Goal: Task Accomplishment & Management: Manage account settings

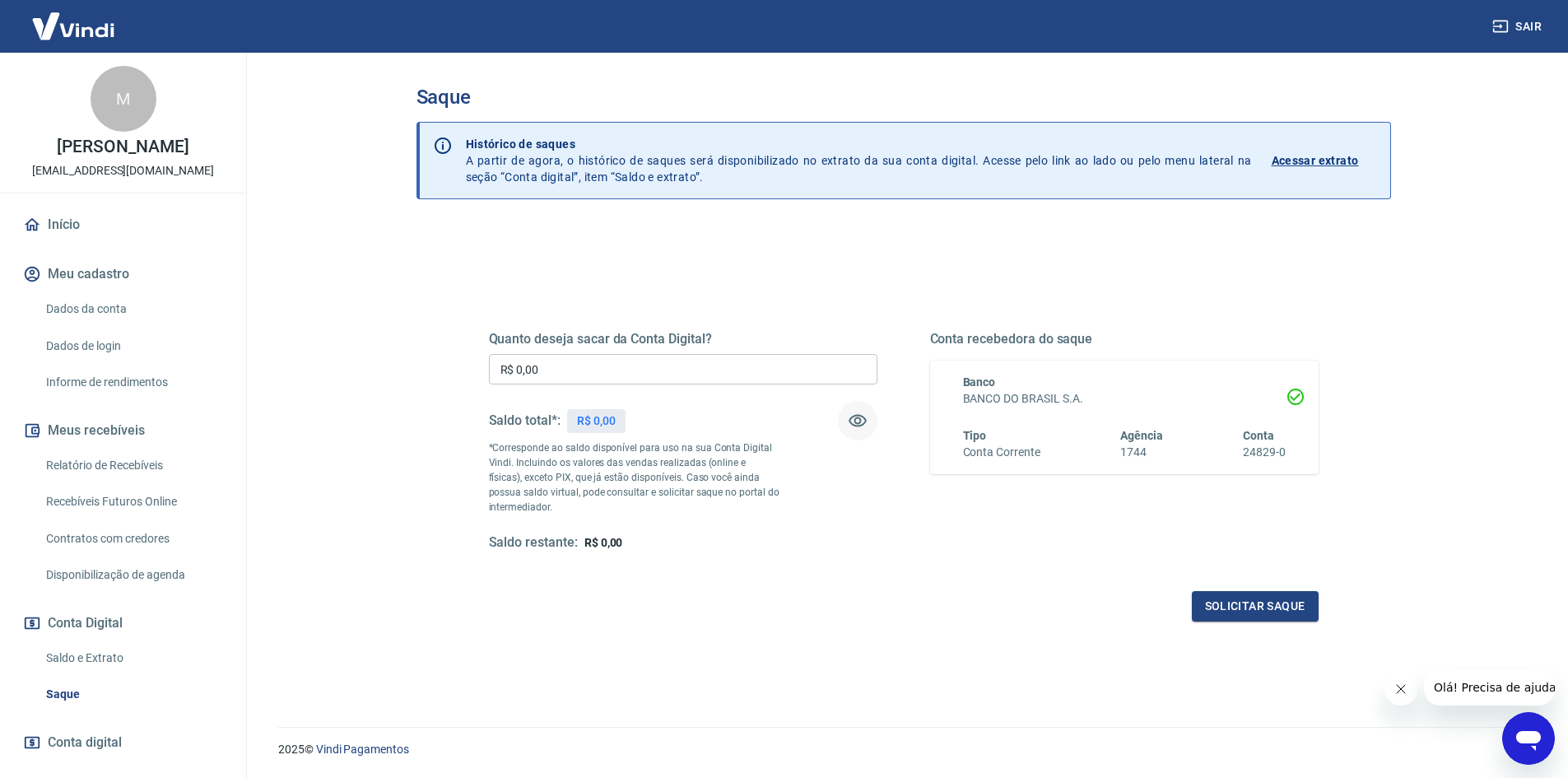
click at [856, 423] on icon "button" at bounding box center [858, 421] width 20 height 20
click at [856, 423] on icon "button" at bounding box center [858, 421] width 18 height 16
click at [856, 423] on icon "button" at bounding box center [858, 421] width 20 height 20
click at [856, 423] on icon "button" at bounding box center [858, 421] width 18 height 16
click at [856, 423] on icon "button" at bounding box center [858, 421] width 20 height 20
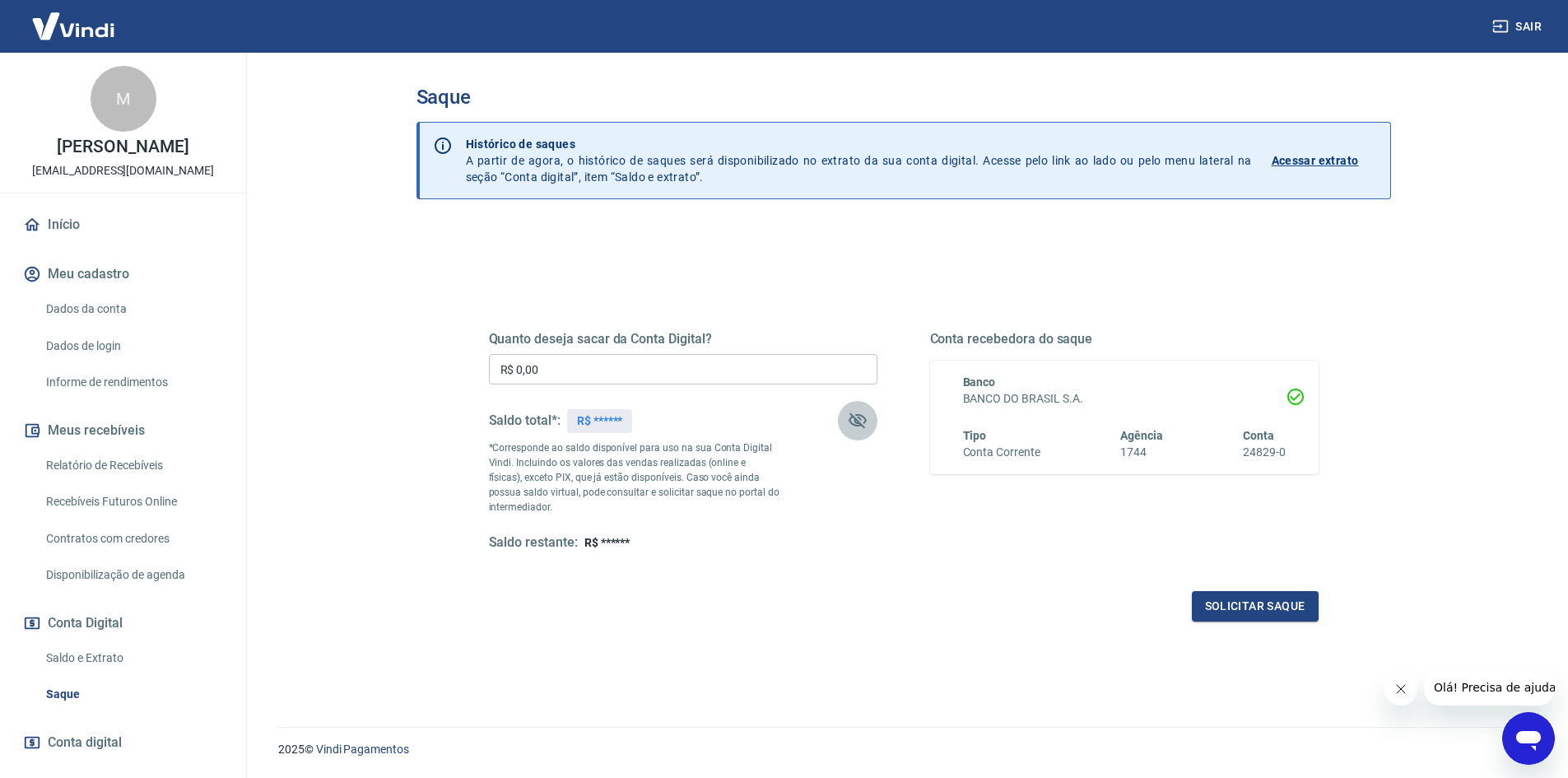
click at [856, 423] on icon "button" at bounding box center [858, 421] width 18 height 16
click at [854, 420] on icon "button" at bounding box center [858, 421] width 20 height 20
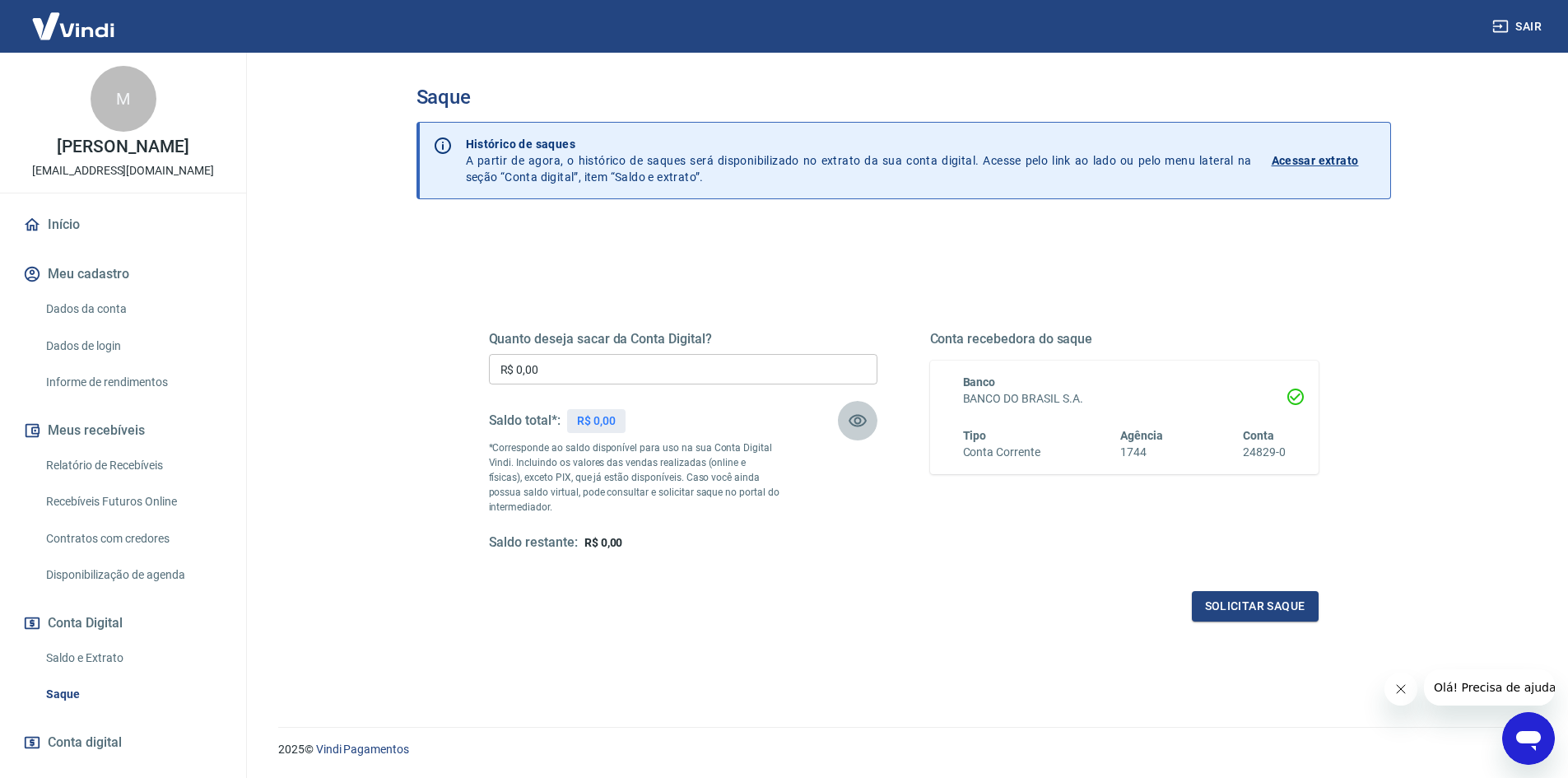
click at [854, 420] on icon "button" at bounding box center [858, 421] width 20 height 20
click at [860, 421] on icon "button" at bounding box center [858, 421] width 20 height 20
click at [860, 421] on icon "button" at bounding box center [858, 421] width 18 height 13
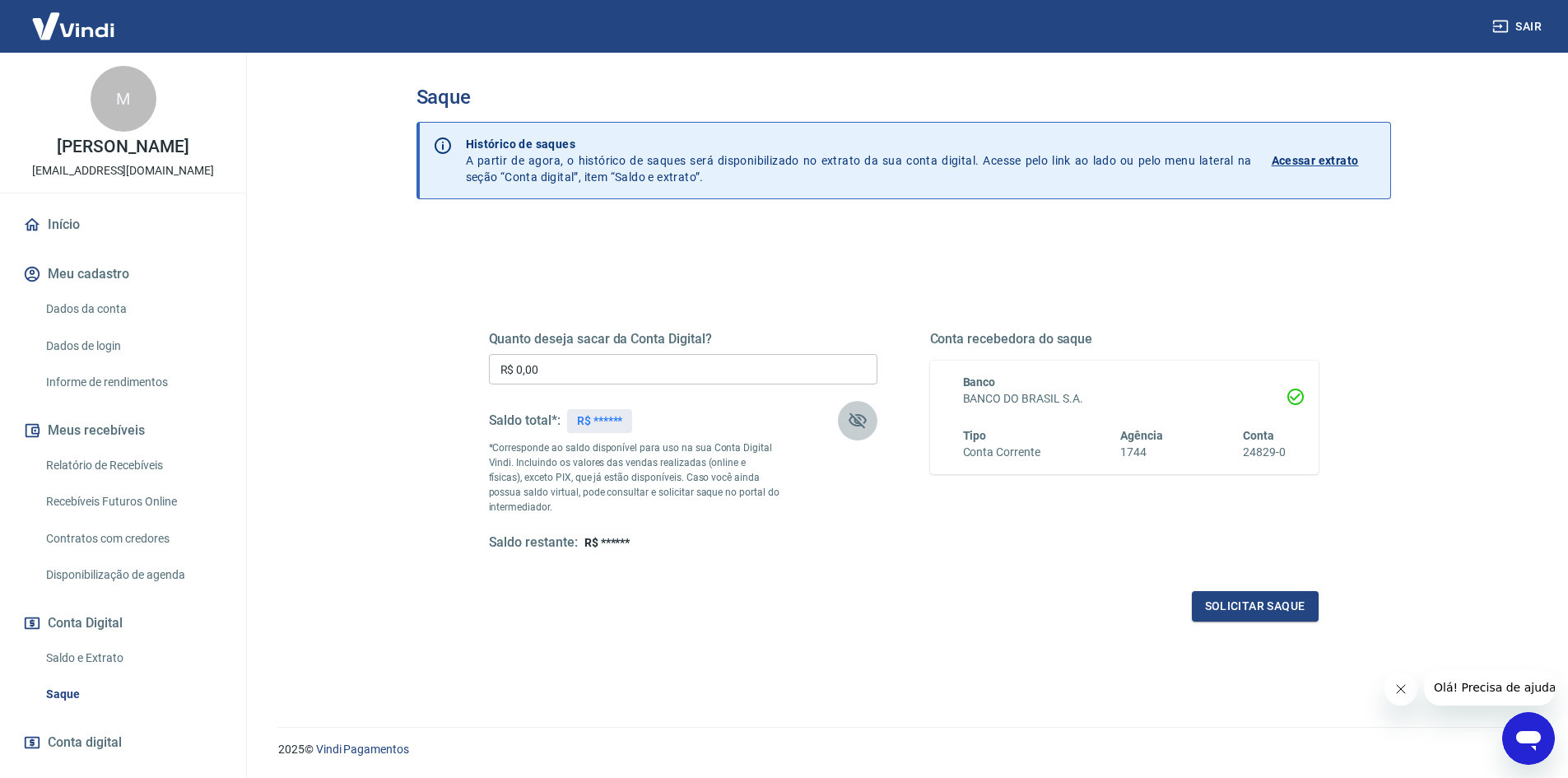
click at [865, 414] on icon "button" at bounding box center [858, 421] width 20 height 20
click at [835, 423] on div "Saldo total*: R$ ******" at bounding box center [683, 420] width 388 height 39
click at [842, 420] on button "button" at bounding box center [857, 420] width 39 height 39
click at [844, 420] on button "button" at bounding box center [857, 420] width 39 height 39
